Goal: Information Seeking & Learning: Learn about a topic

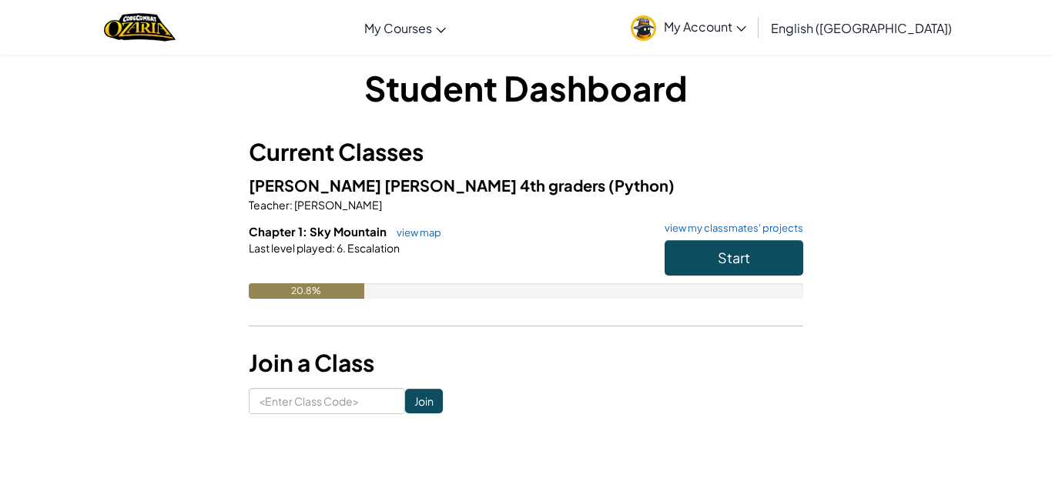
scroll to position [25, 0]
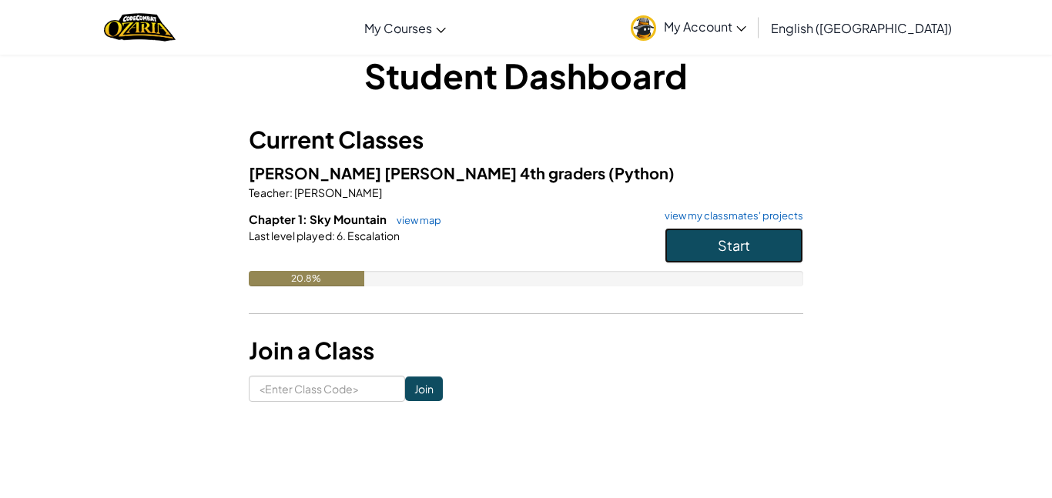
click at [726, 233] on button "Start" at bounding box center [734, 245] width 139 height 35
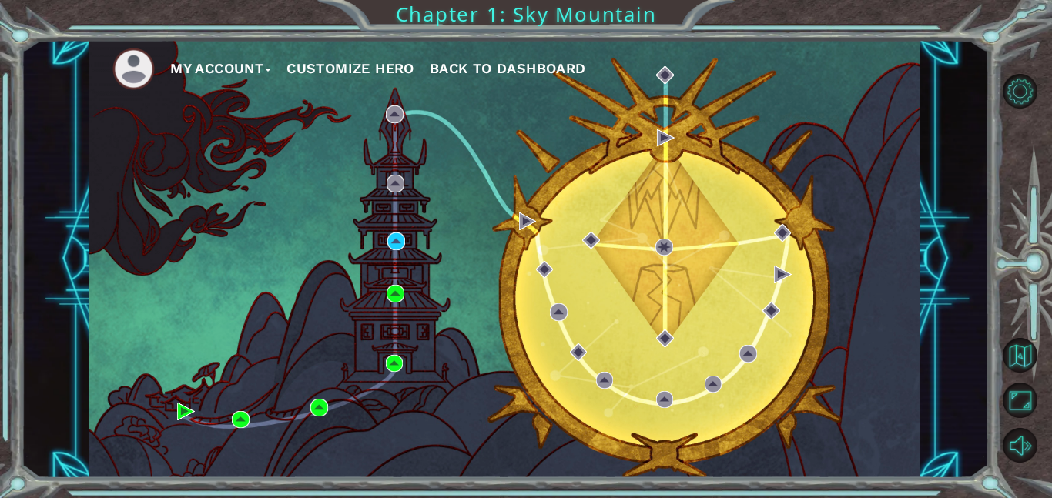
click at [393, 252] on div "My Account Customize Hero Back to Dashboard" at bounding box center [504, 259] width 831 height 438
click at [389, 250] on img at bounding box center [396, 242] width 18 height 18
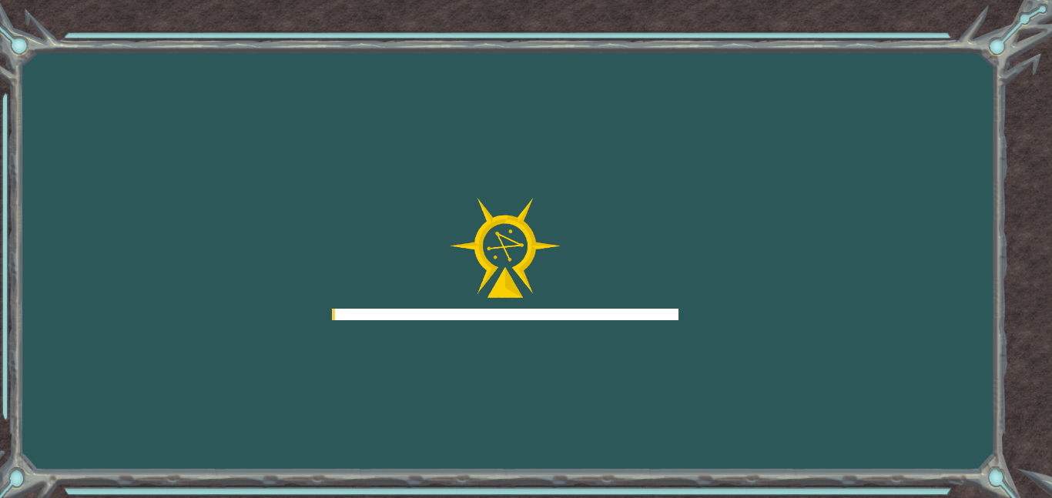
click at [385, 243] on div at bounding box center [505, 259] width 347 height 123
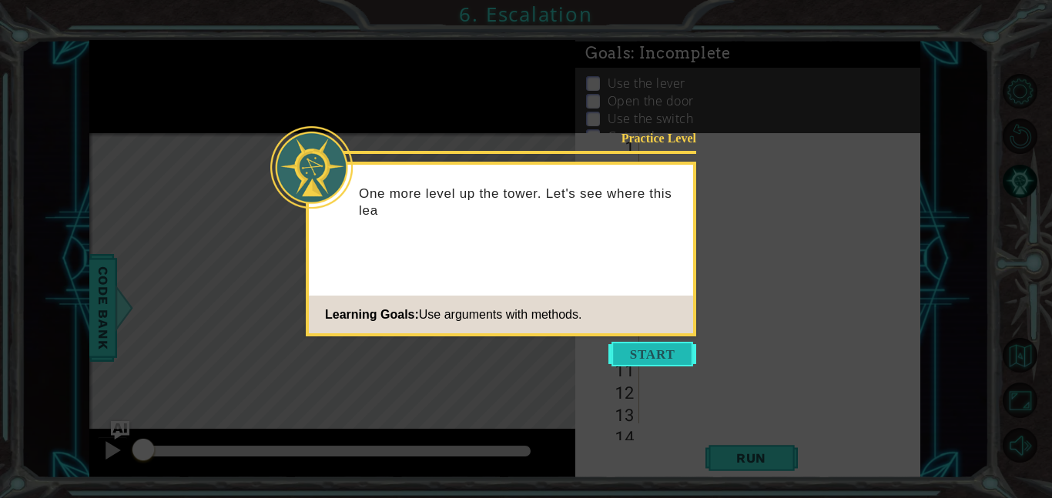
click at [637, 359] on button "Start" at bounding box center [653, 354] width 88 height 25
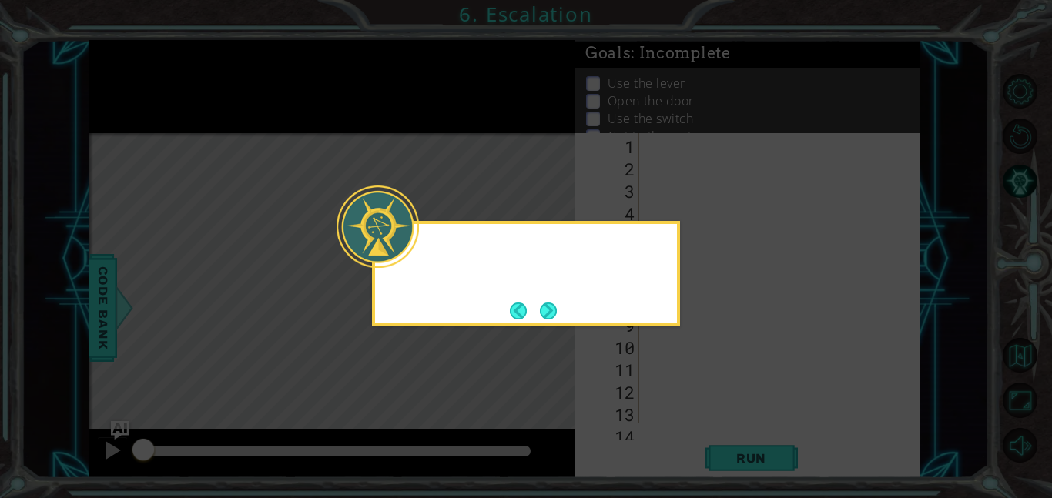
click at [641, 367] on icon at bounding box center [526, 249] width 1052 height 498
click at [557, 320] on button "Next" at bounding box center [548, 311] width 17 height 17
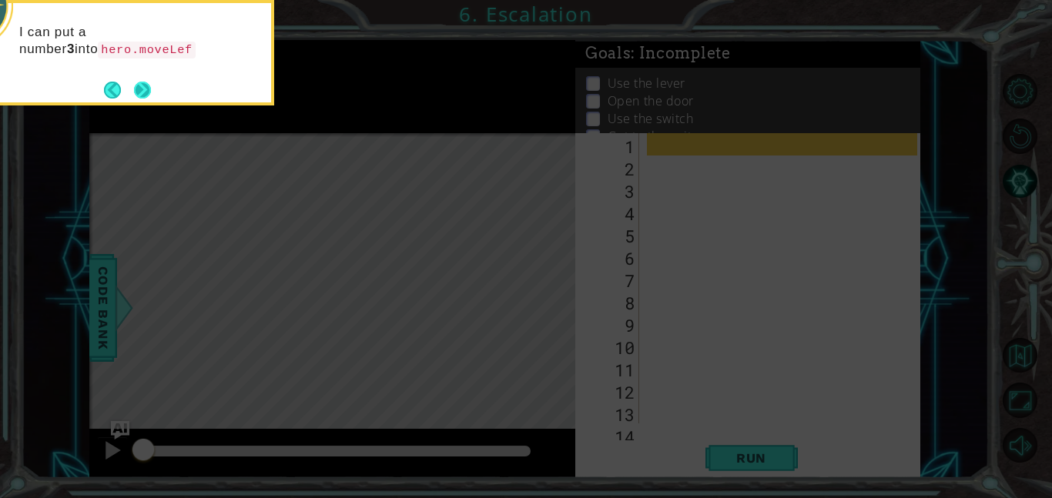
click at [136, 92] on button "Next" at bounding box center [142, 90] width 17 height 17
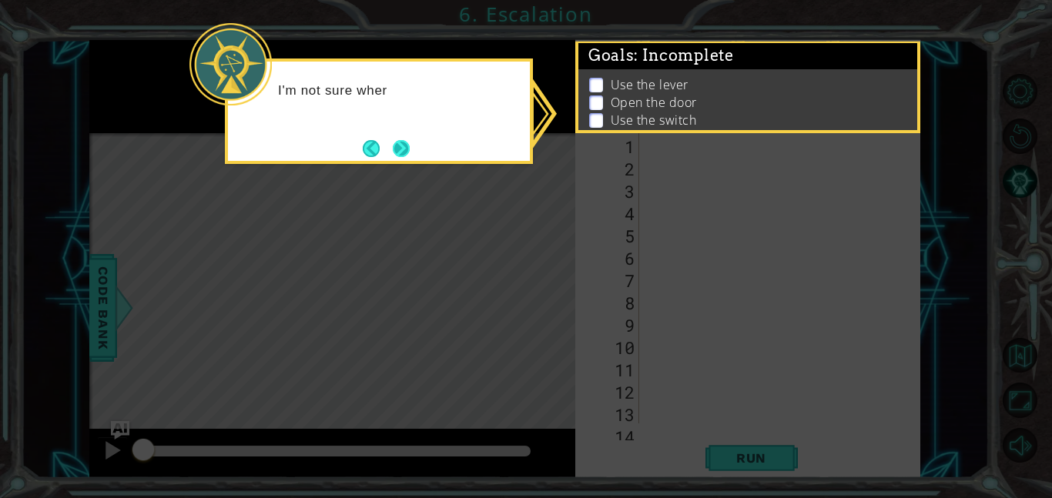
click at [401, 140] on button "Next" at bounding box center [401, 148] width 17 height 17
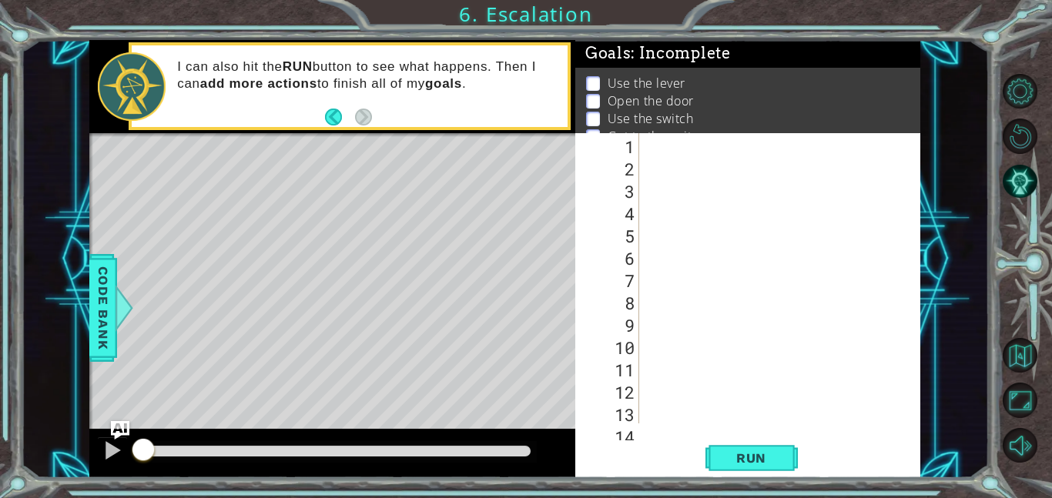
click at [649, 151] on div at bounding box center [784, 300] width 281 height 335
click at [729, 459] on span "Run" at bounding box center [751, 458] width 61 height 15
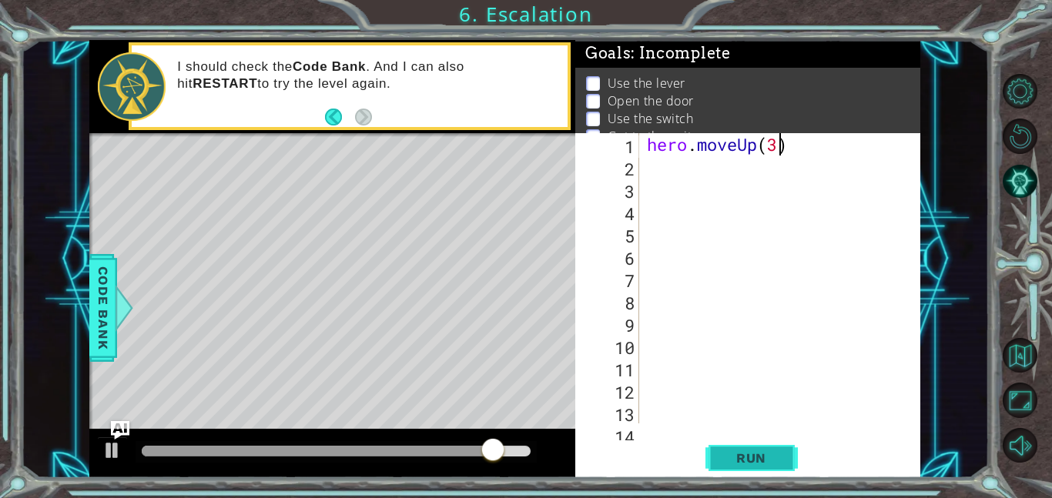
click at [725, 468] on button "Run" at bounding box center [752, 458] width 92 height 35
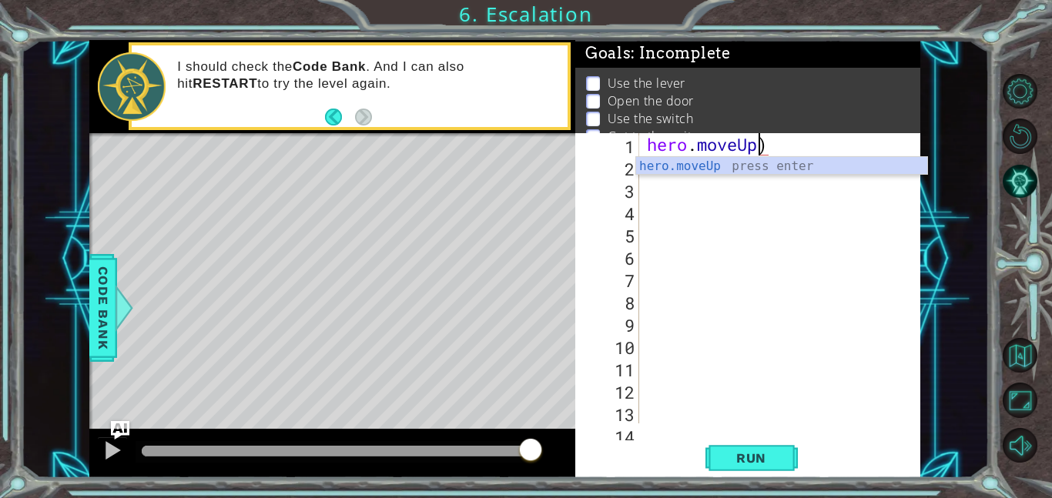
click at [804, 152] on div "hero . moveUp )" at bounding box center [784, 300] width 281 height 335
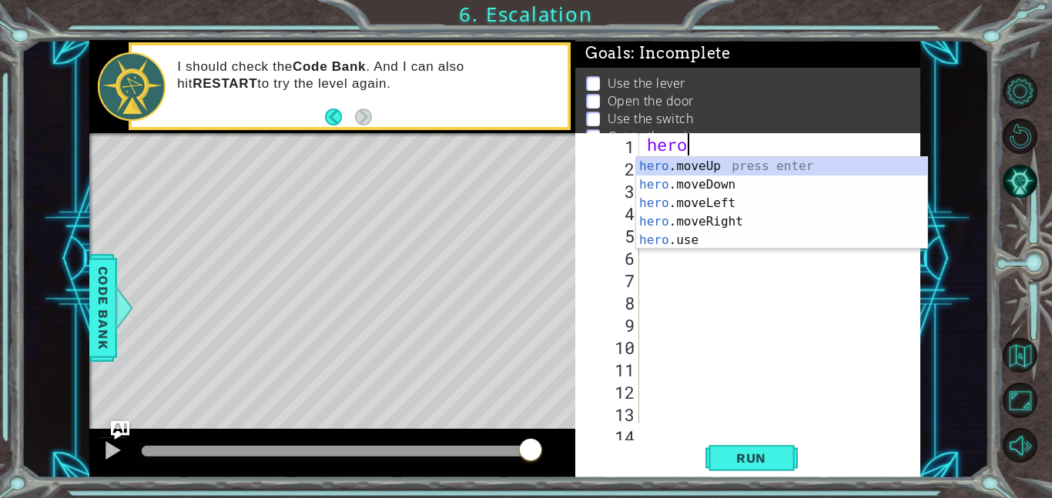
scroll to position [0, 1]
click at [726, 200] on div "hero .moveUp press enter hero .moveDown press enter hero .moveLeft press enter …" at bounding box center [781, 221] width 291 height 129
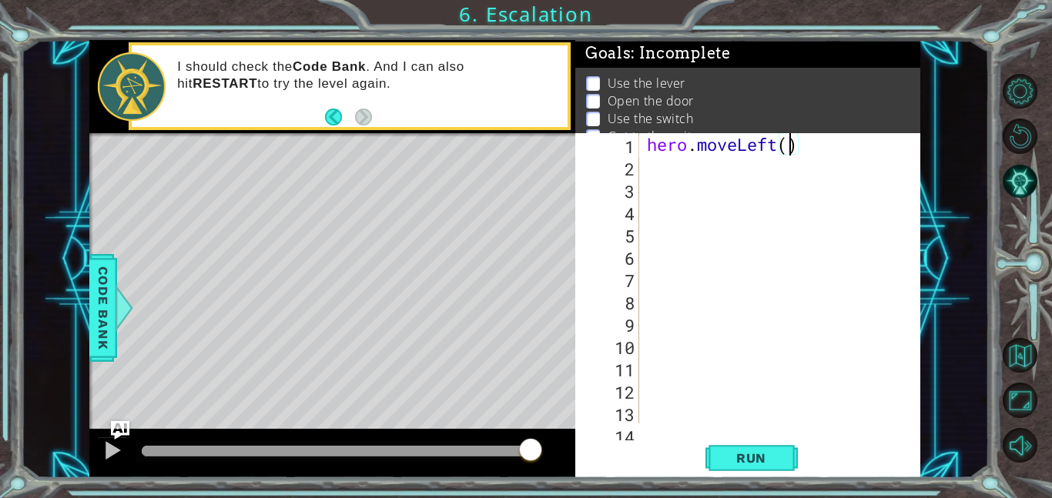
scroll to position [0, 6]
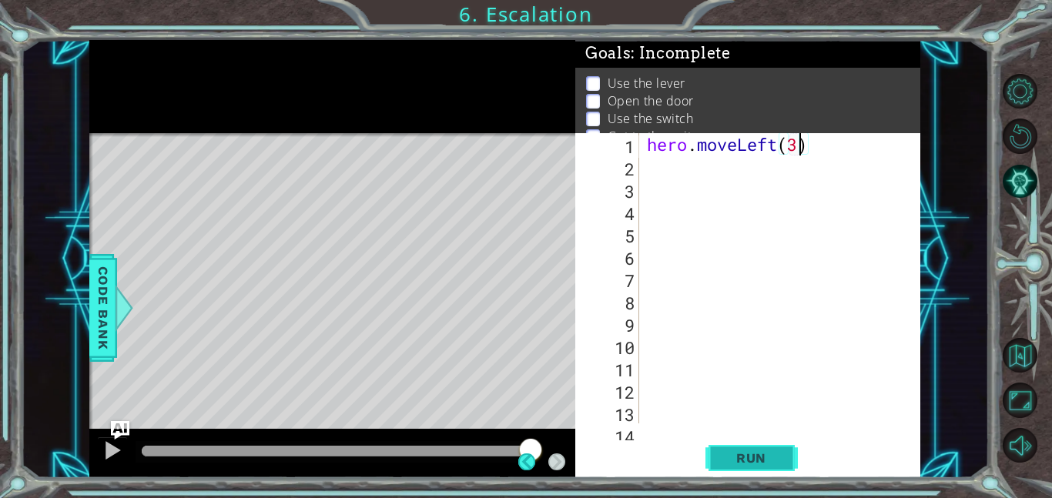
click at [739, 469] on button "Run" at bounding box center [752, 458] width 92 height 35
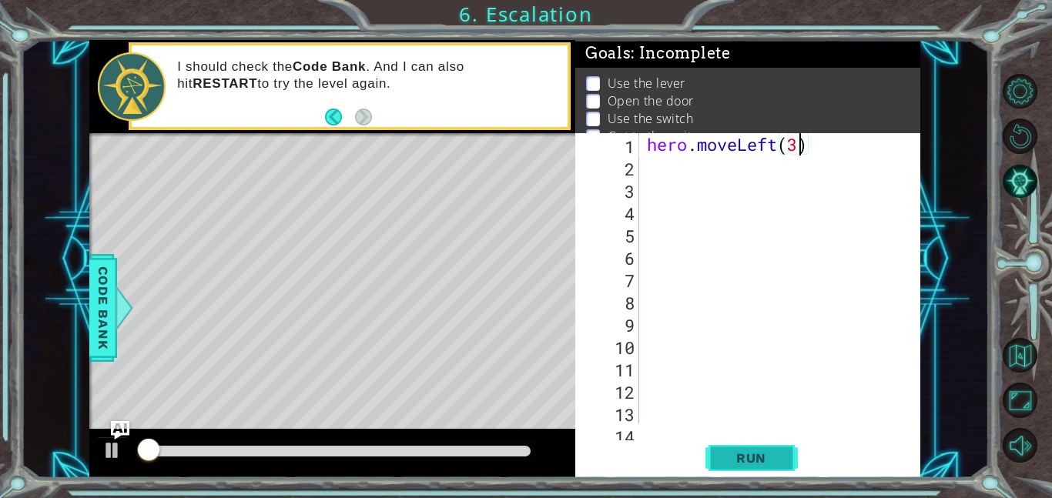
click at [728, 467] on button "Run" at bounding box center [752, 458] width 92 height 35
click at [739, 461] on span "Run" at bounding box center [751, 458] width 61 height 15
click at [759, 458] on span "Run" at bounding box center [751, 458] width 61 height 15
click at [769, 459] on span "Run" at bounding box center [751, 458] width 61 height 15
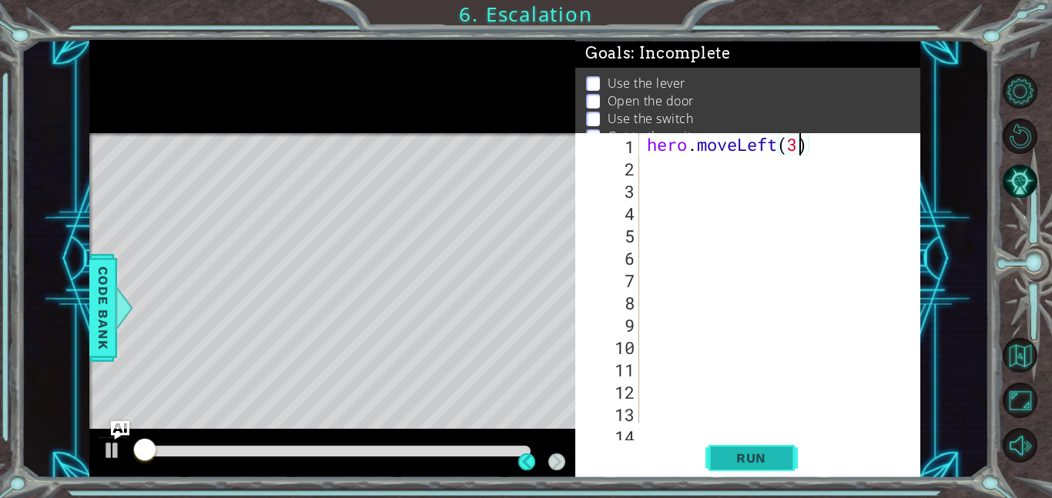
click at [765, 454] on span "Run" at bounding box center [751, 458] width 61 height 15
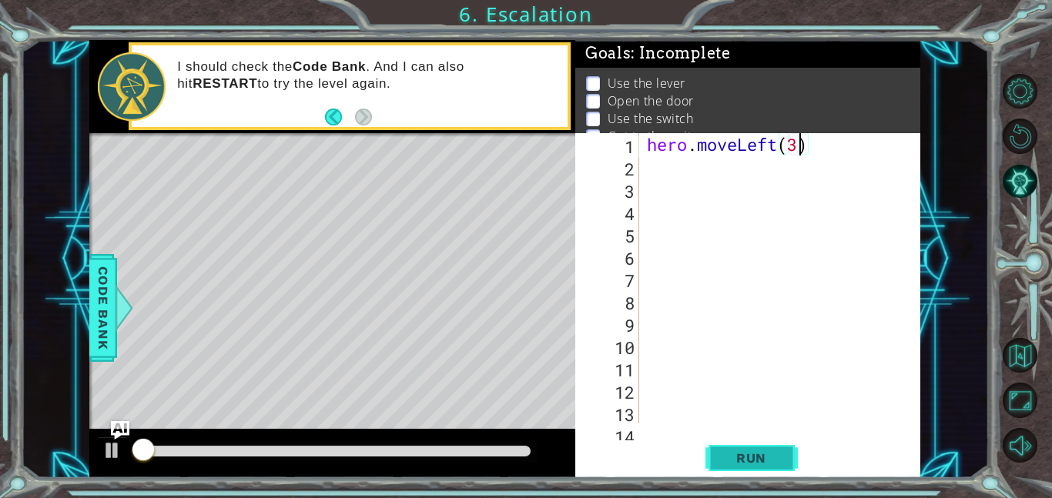
click at [766, 467] on button "Run" at bounding box center [752, 458] width 92 height 35
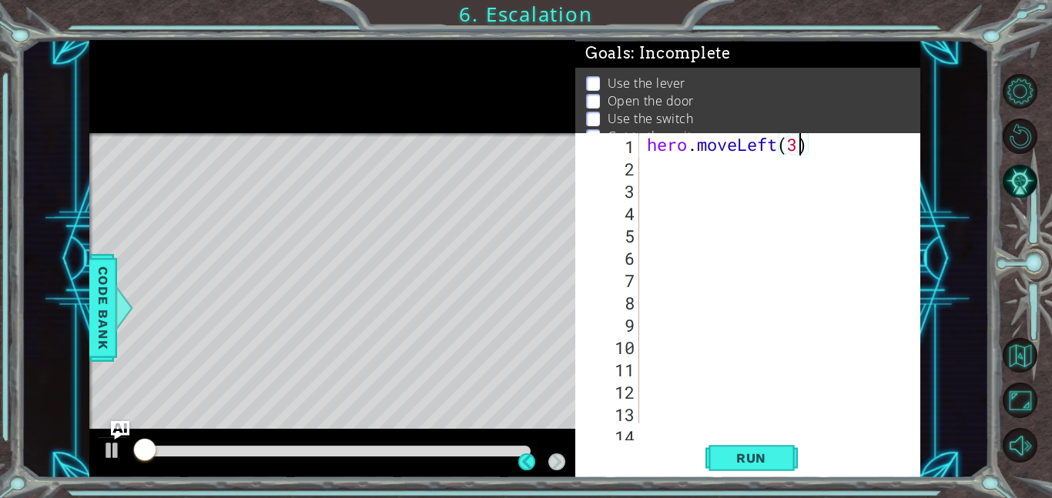
click at [756, 488] on div "1 ההההההההההההההההההההההההההההההההההההההההההההההההההההההההההההההההההההההההההההה…" at bounding box center [526, 249] width 1052 height 498
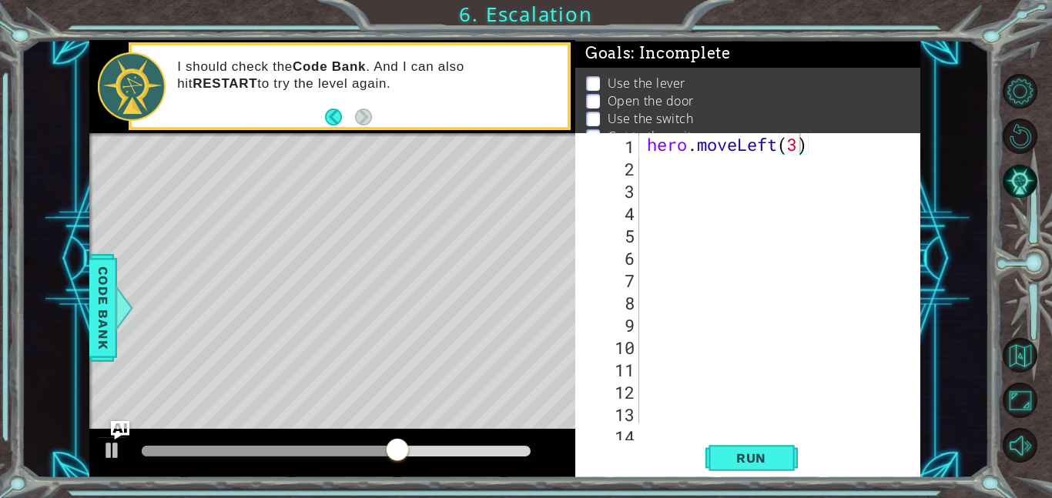
click at [463, 423] on div "Level Map" at bounding box center [445, 360] width 712 height 454
click at [838, 146] on div "hero . moveLeft ( 3 )" at bounding box center [784, 300] width 281 height 335
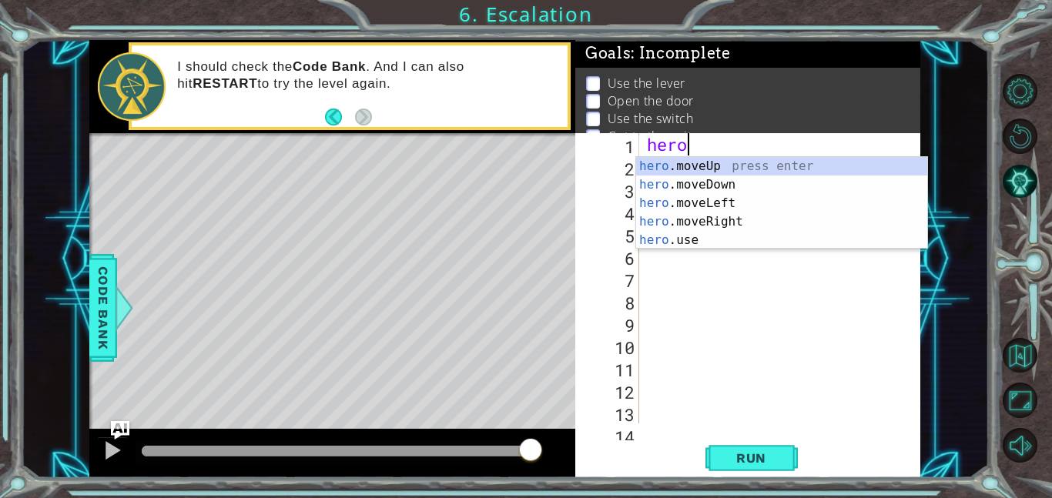
scroll to position [0, 1]
type textarea "h"
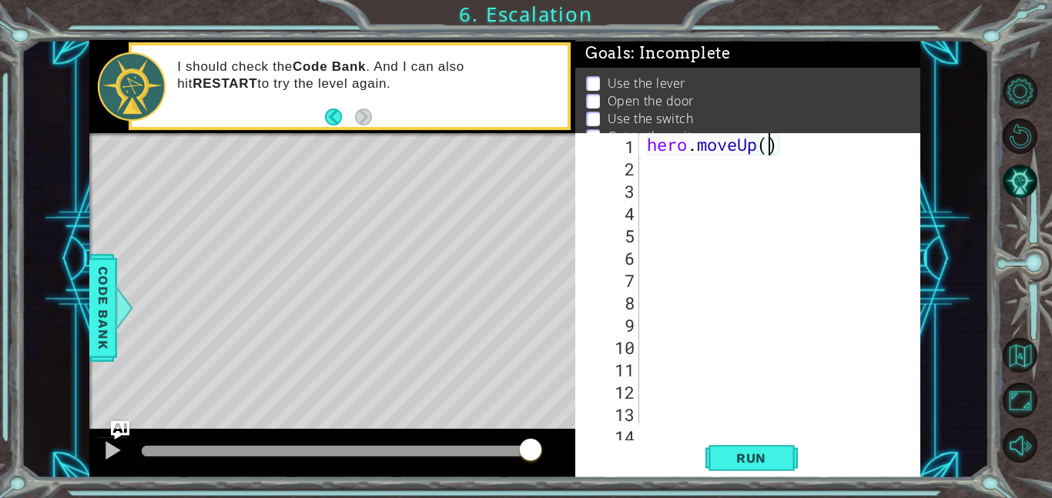
type textarea "hero.moveUp(3)"
click at [737, 470] on button "Run" at bounding box center [752, 458] width 92 height 35
